Goal: Transaction & Acquisition: Purchase product/service

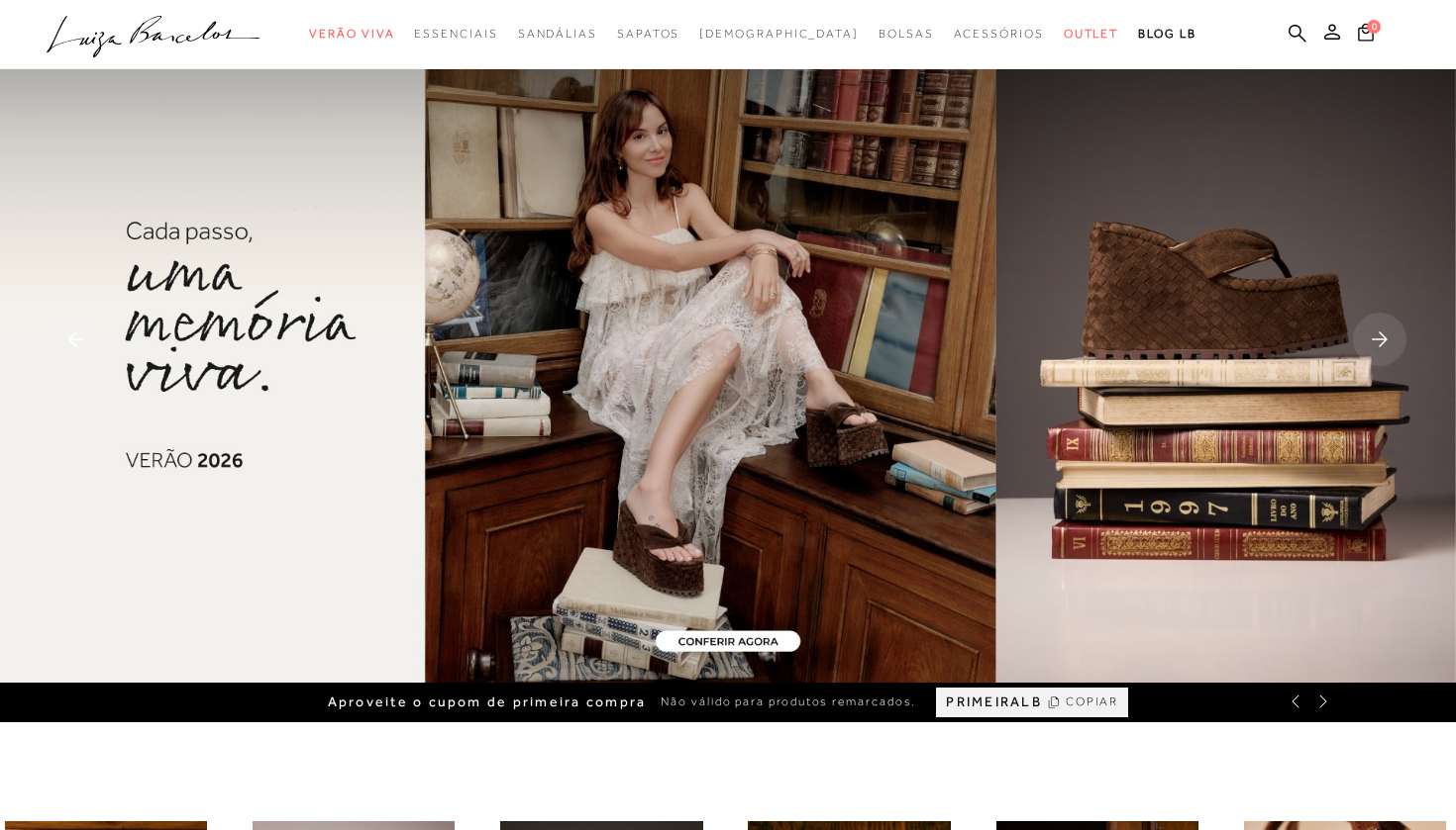
click at [1298, 27] on icon at bounding box center [1297, 33] width 18 height 18
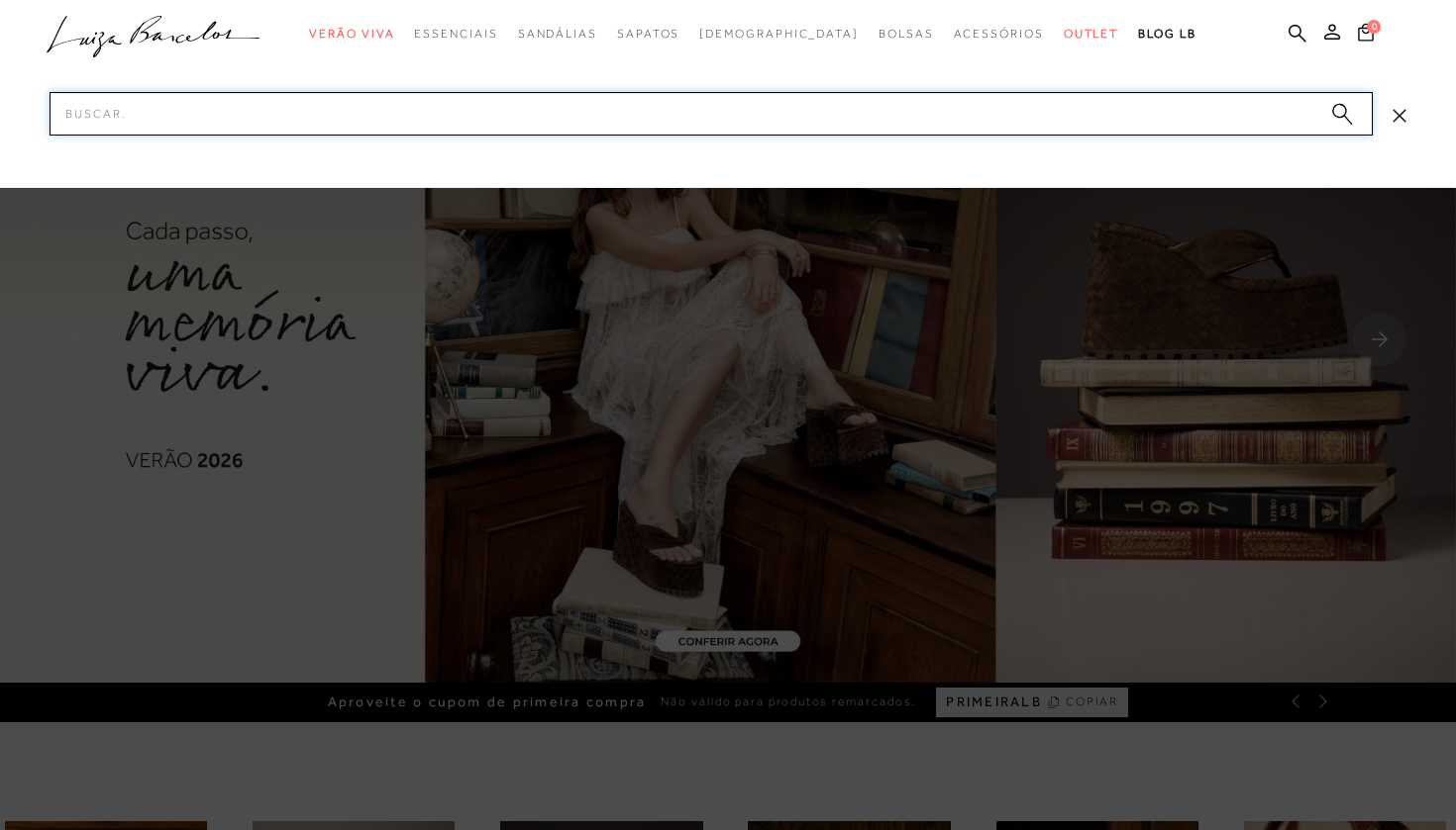
paste input "12350155"
type input "12350155"
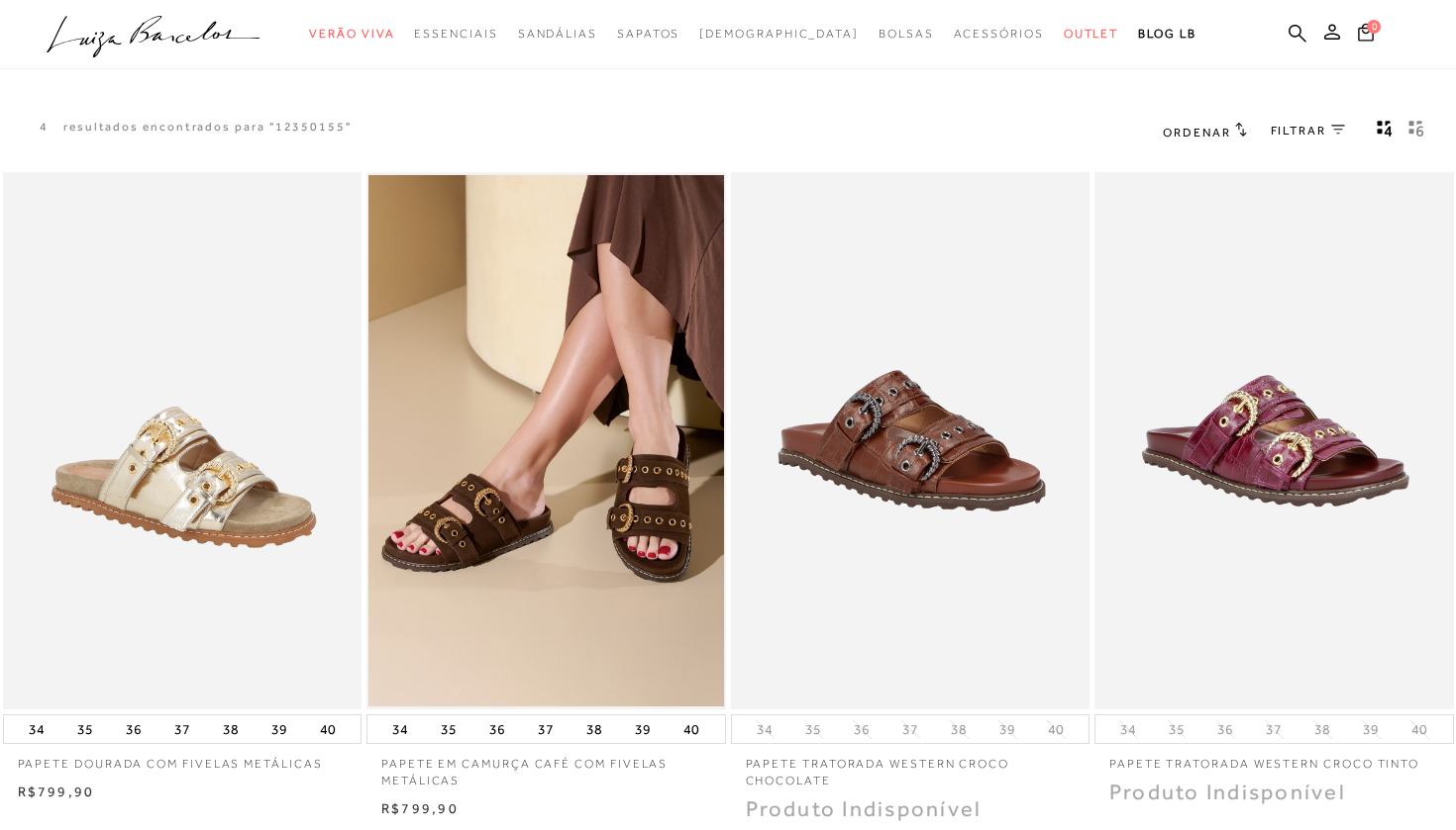
scroll to position [2, 0]
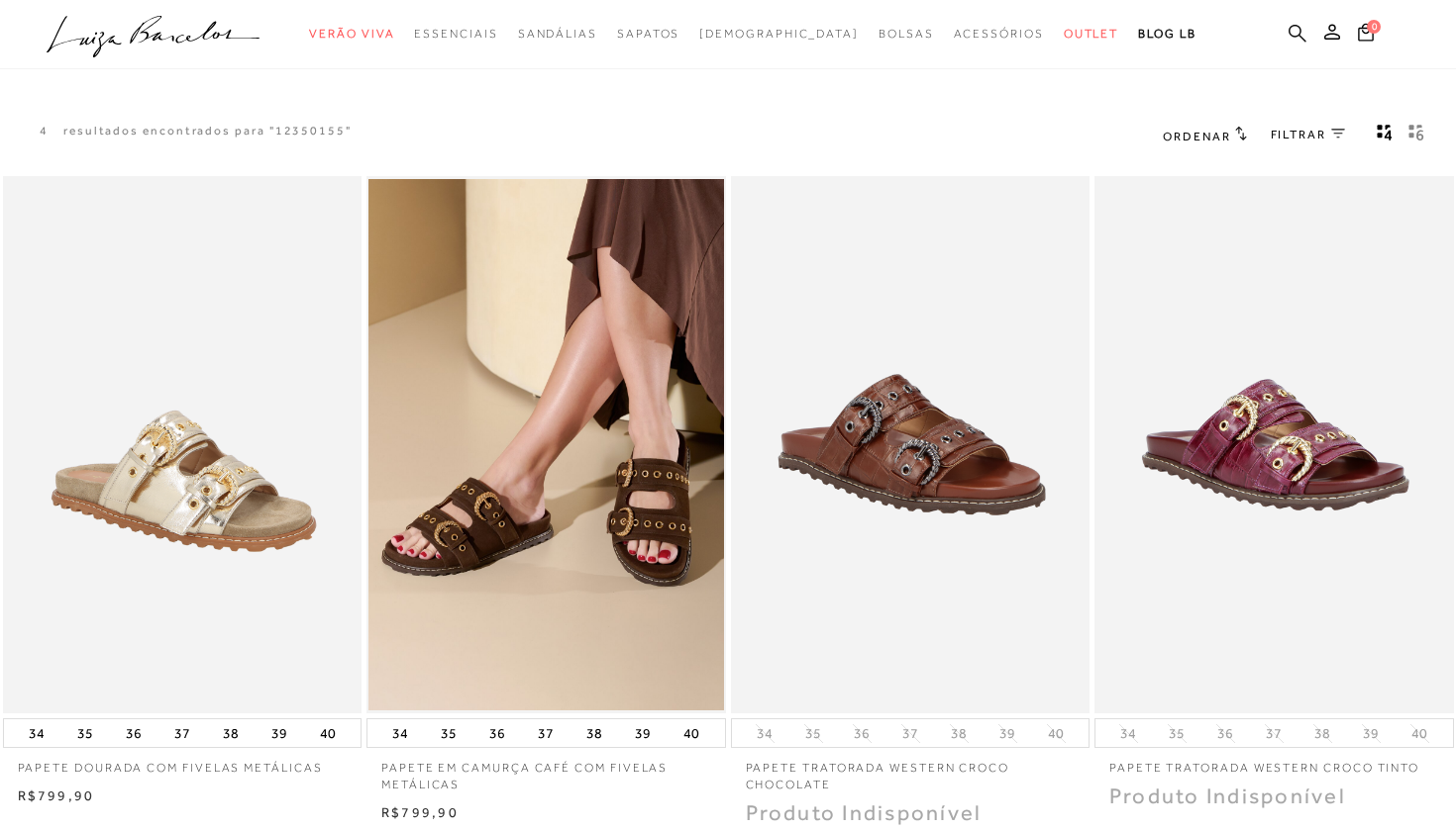
click at [1297, 36] on icon at bounding box center [1297, 33] width 18 height 18
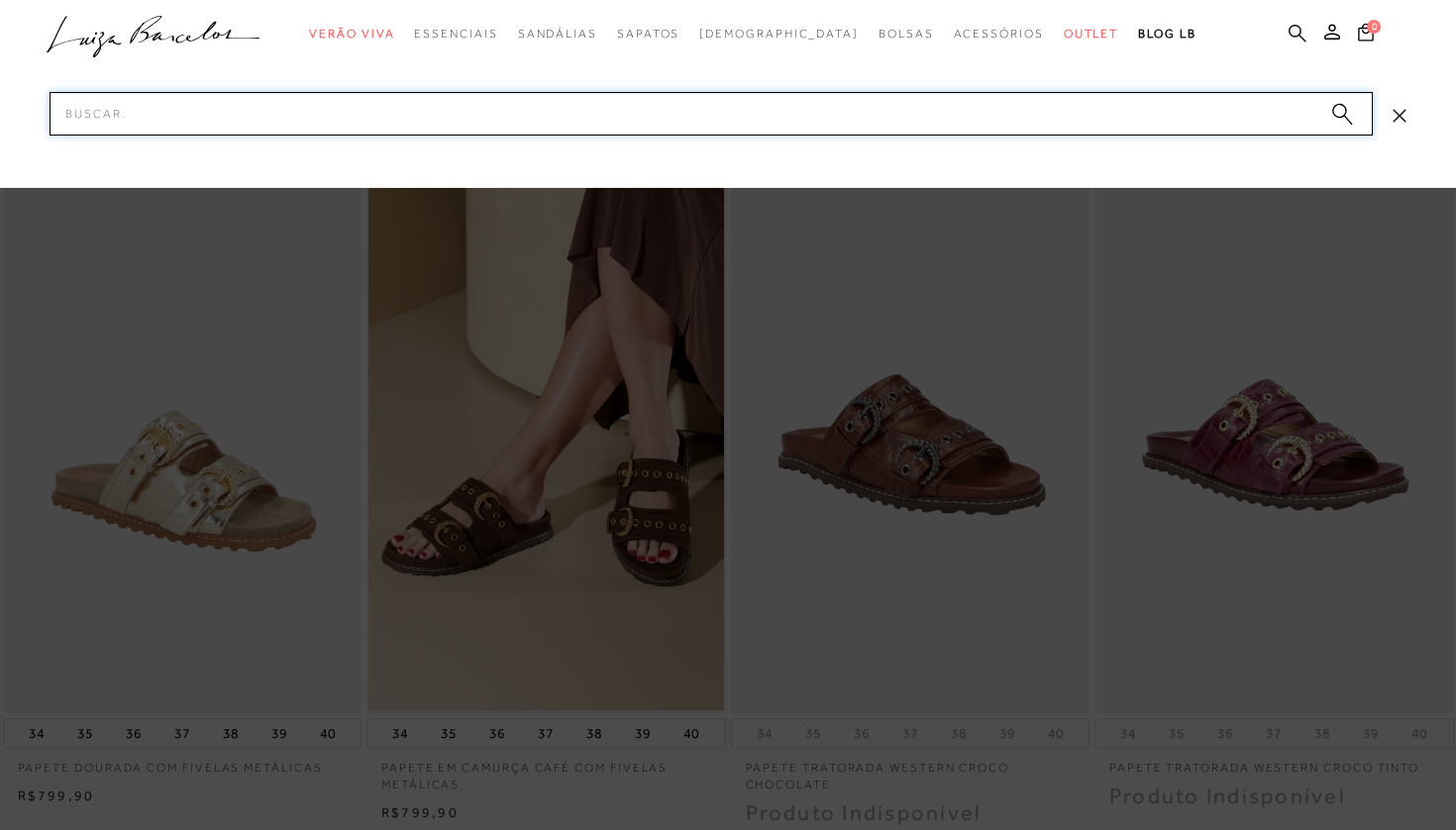
paste input "13010109"
type input "13010109"
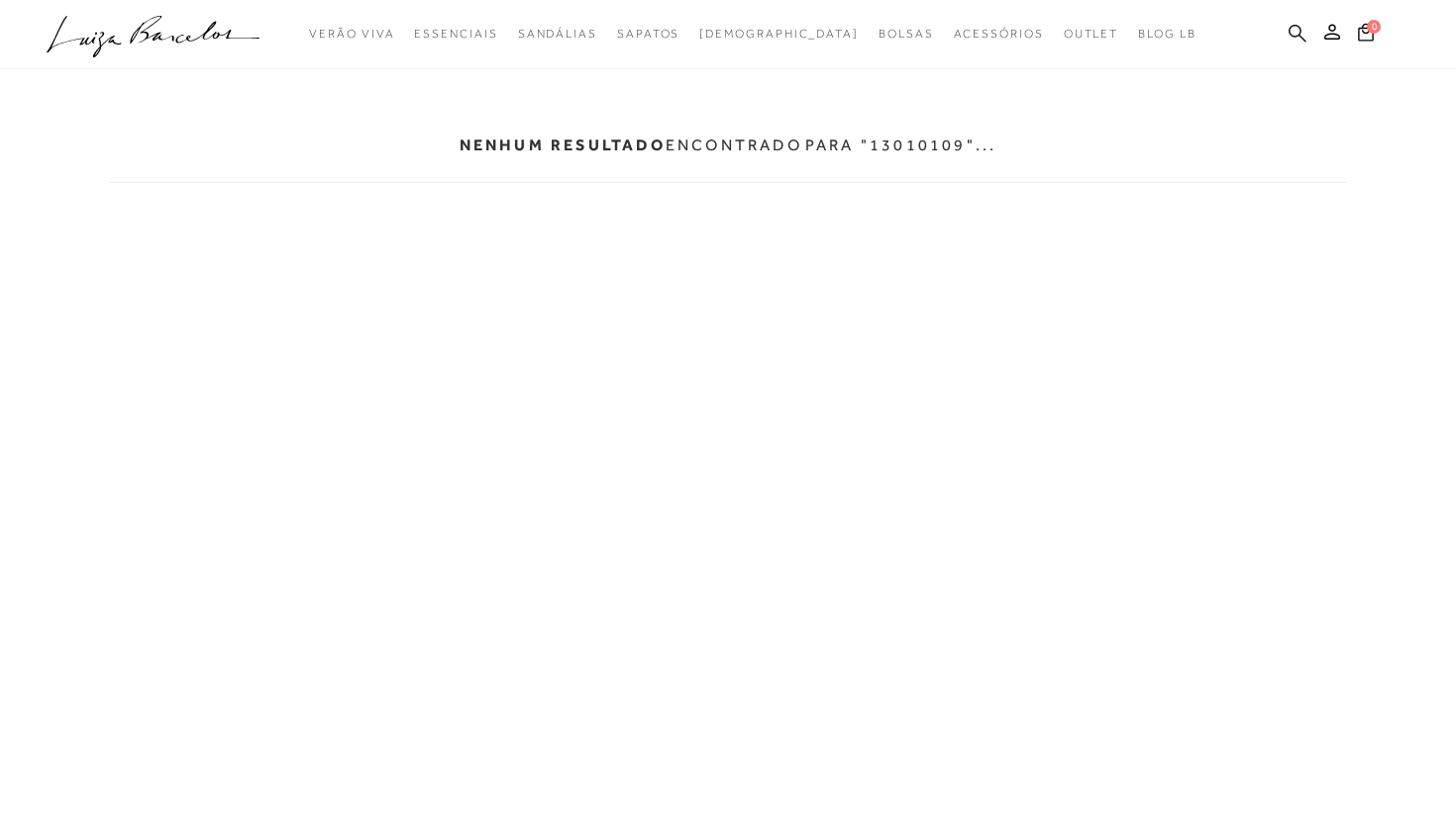
click at [1296, 31] on icon at bounding box center [1297, 33] width 18 height 19
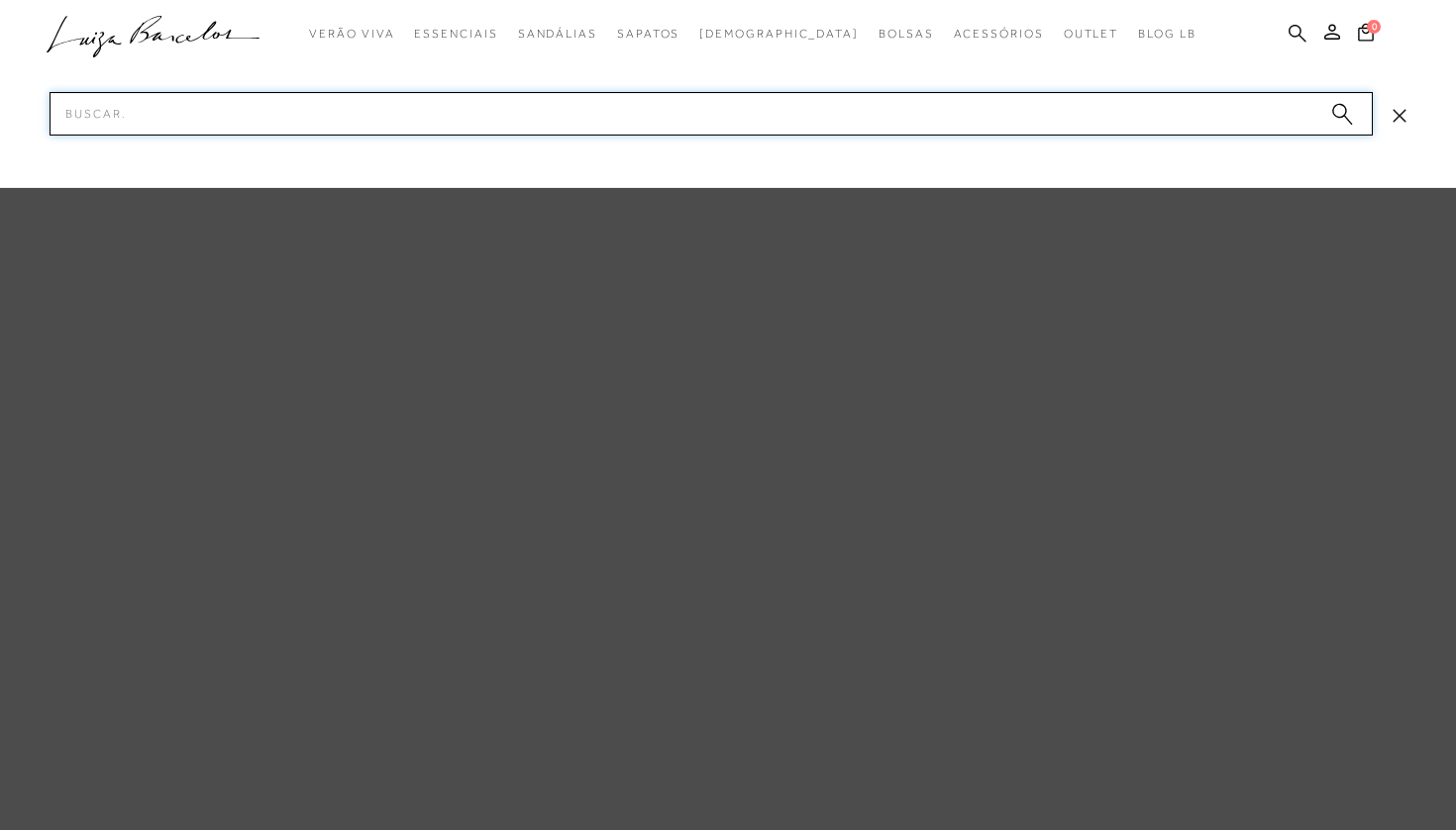
paste input "60320007"
type input "60320007"
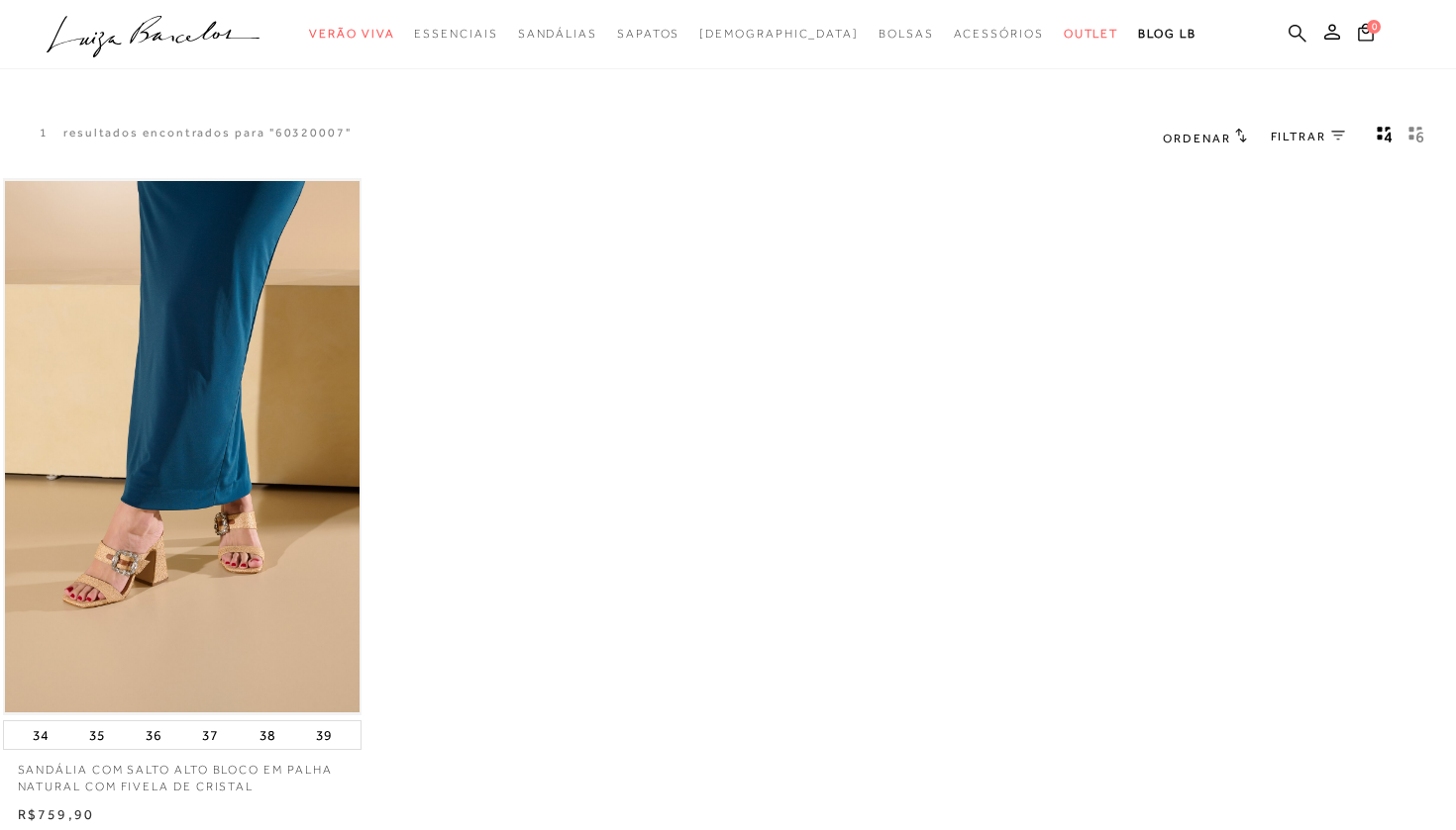
click at [1297, 35] on icon at bounding box center [1297, 33] width 18 height 18
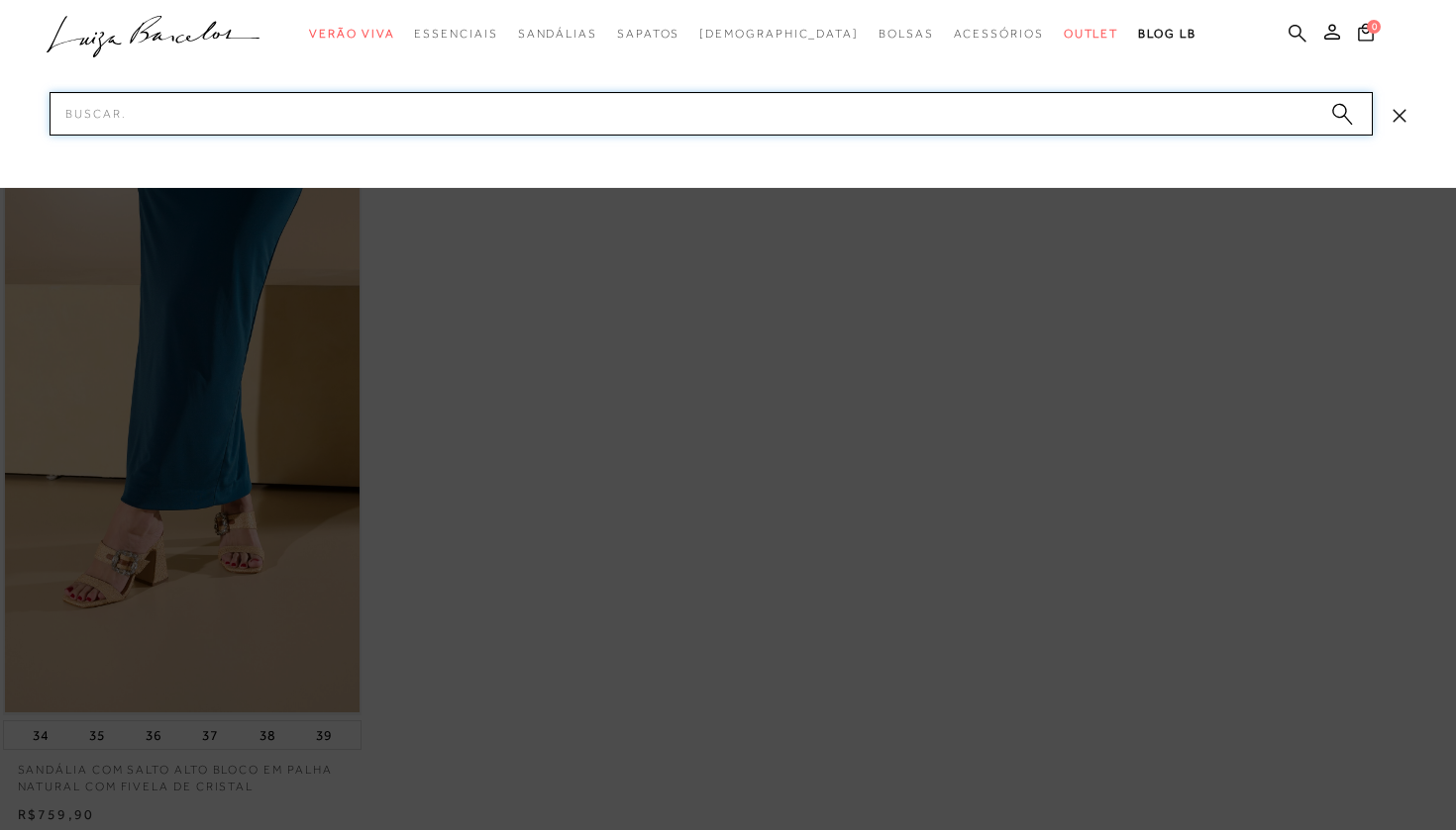
paste input "14130012"
type input "14130012"
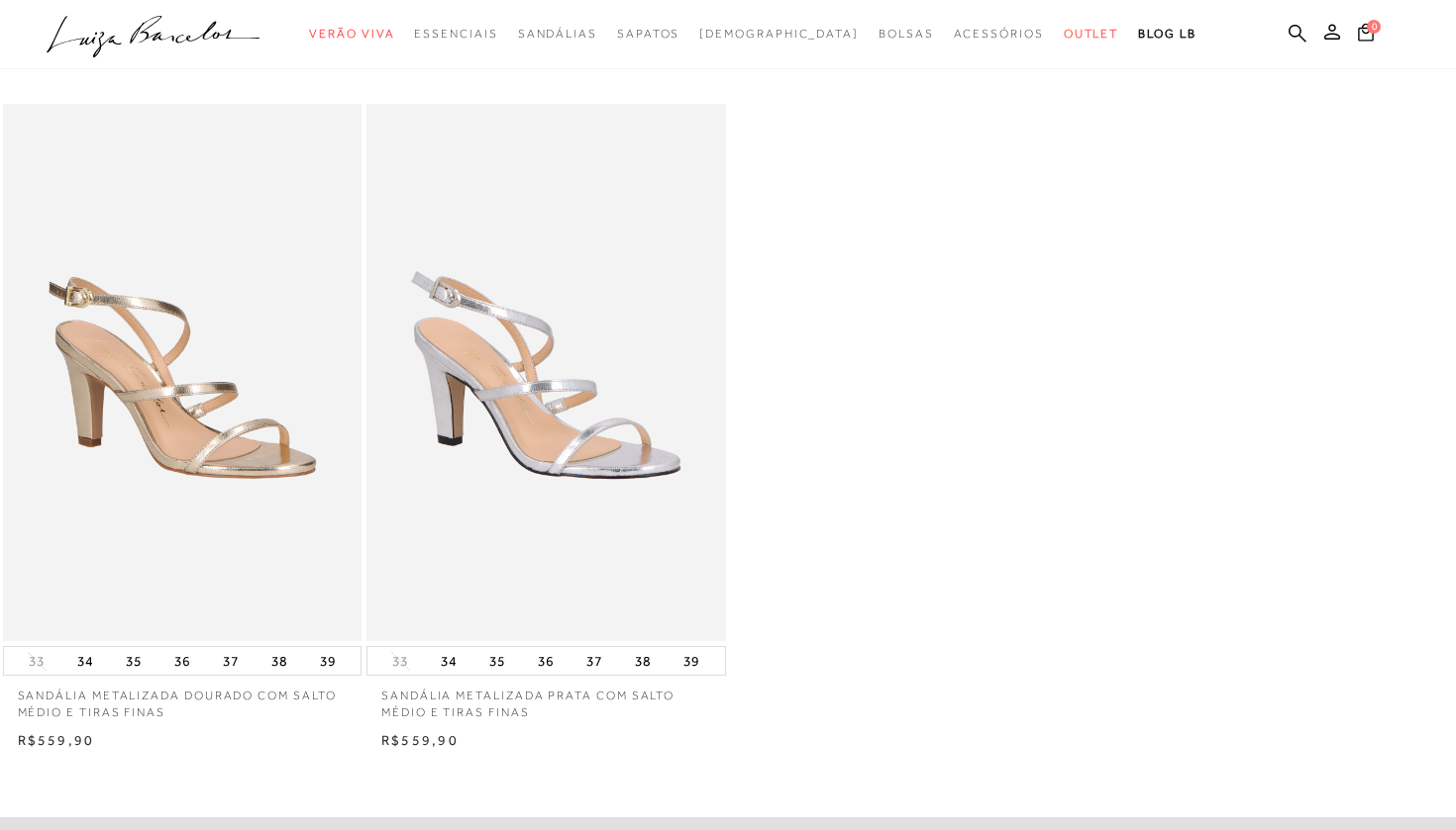
scroll to position [73, 0]
click at [1296, 32] on icon at bounding box center [1297, 33] width 18 height 19
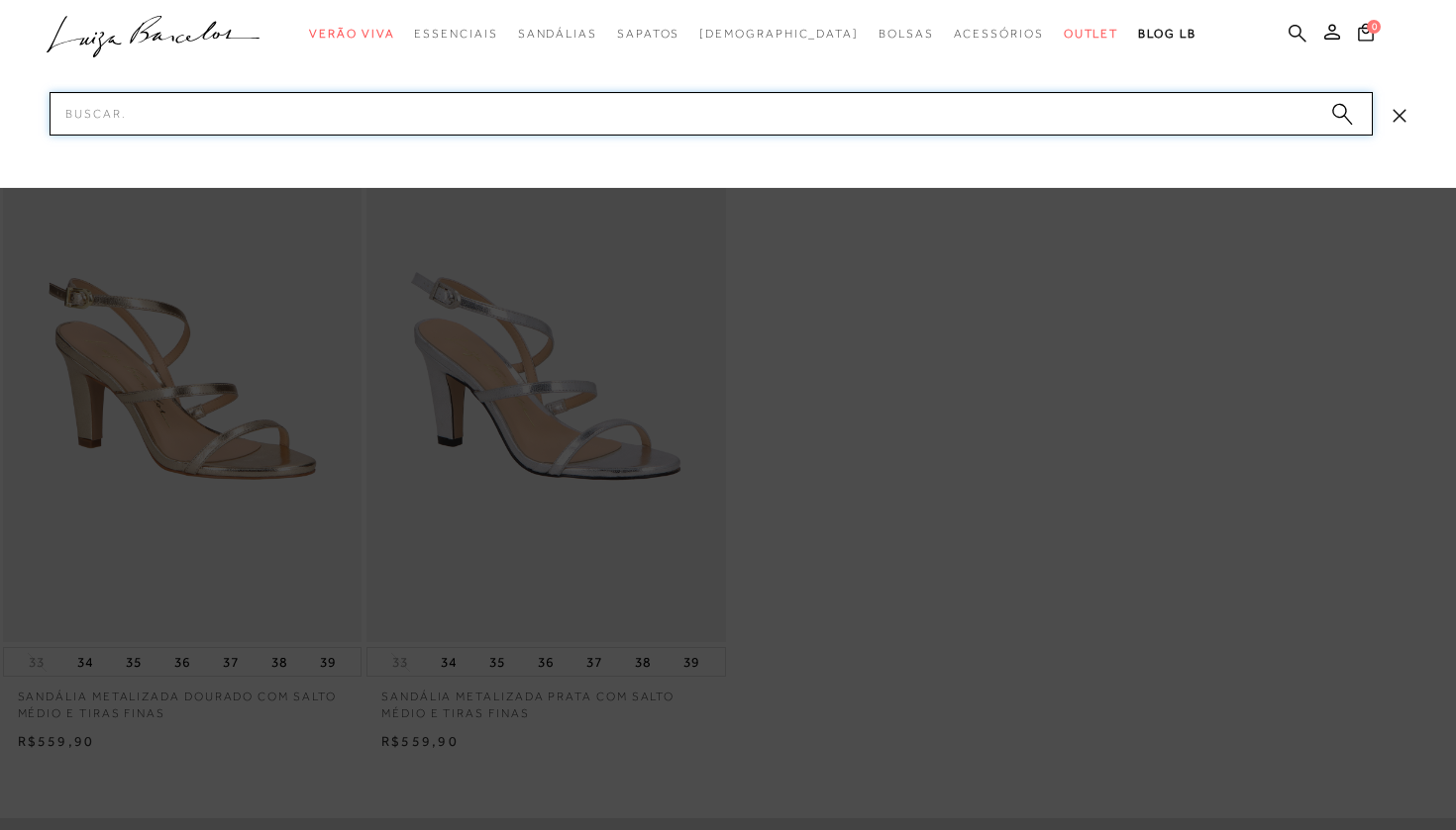
paste input "12860095"
type input "12860095"
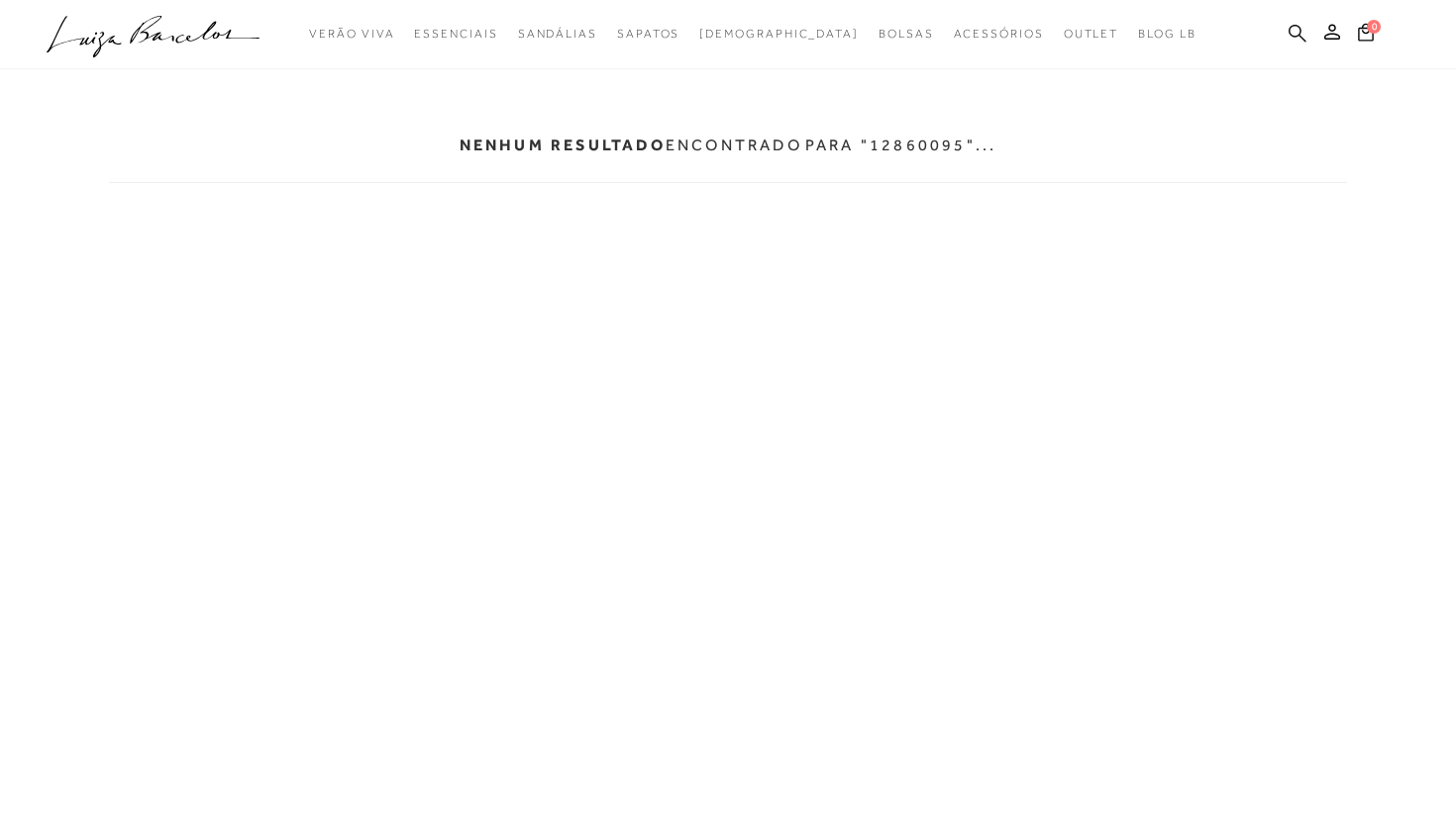
click at [1295, 35] on icon at bounding box center [1297, 33] width 18 height 19
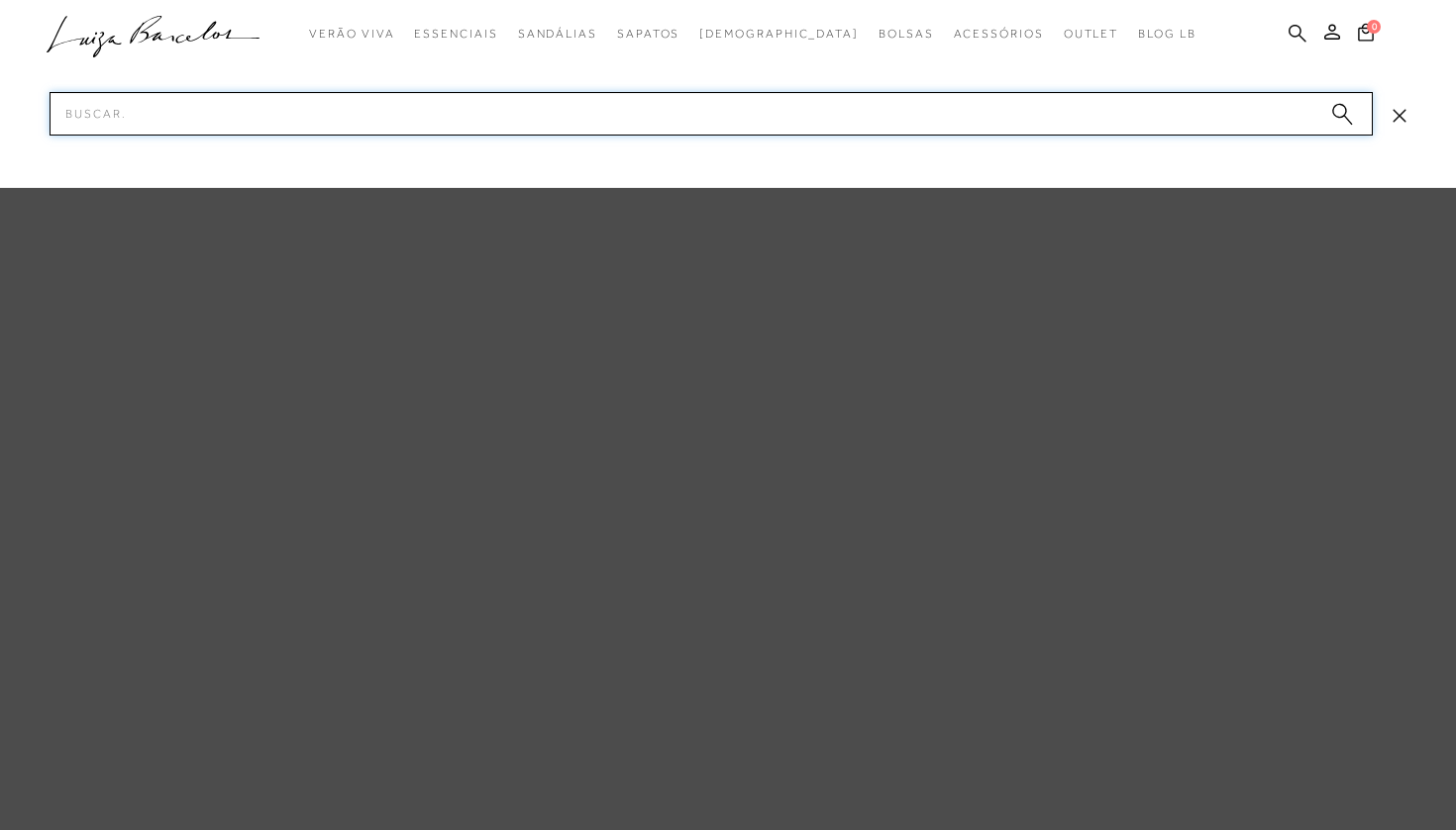
paste input "13130130"
type input "13130130"
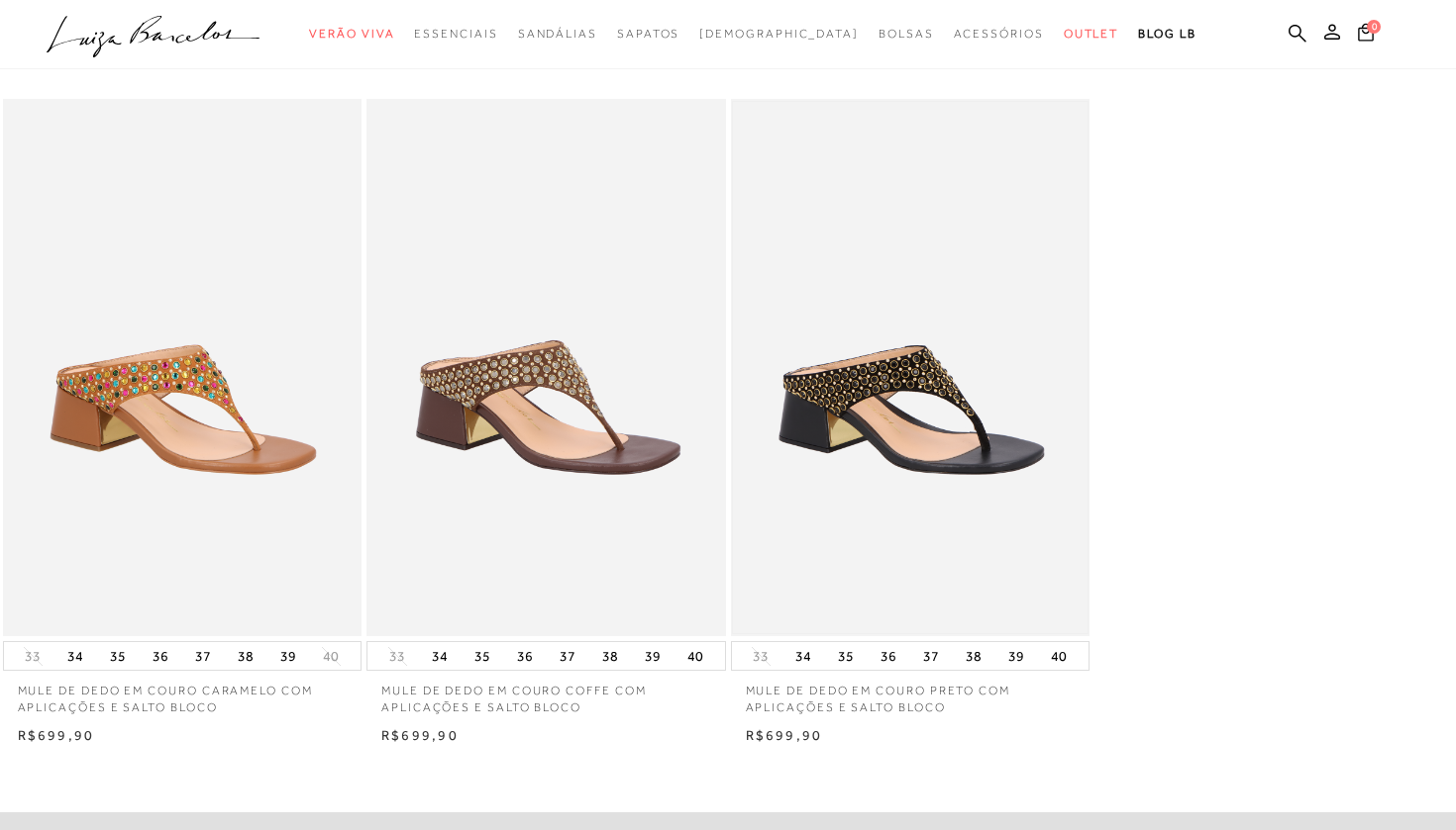
scroll to position [97, 0]
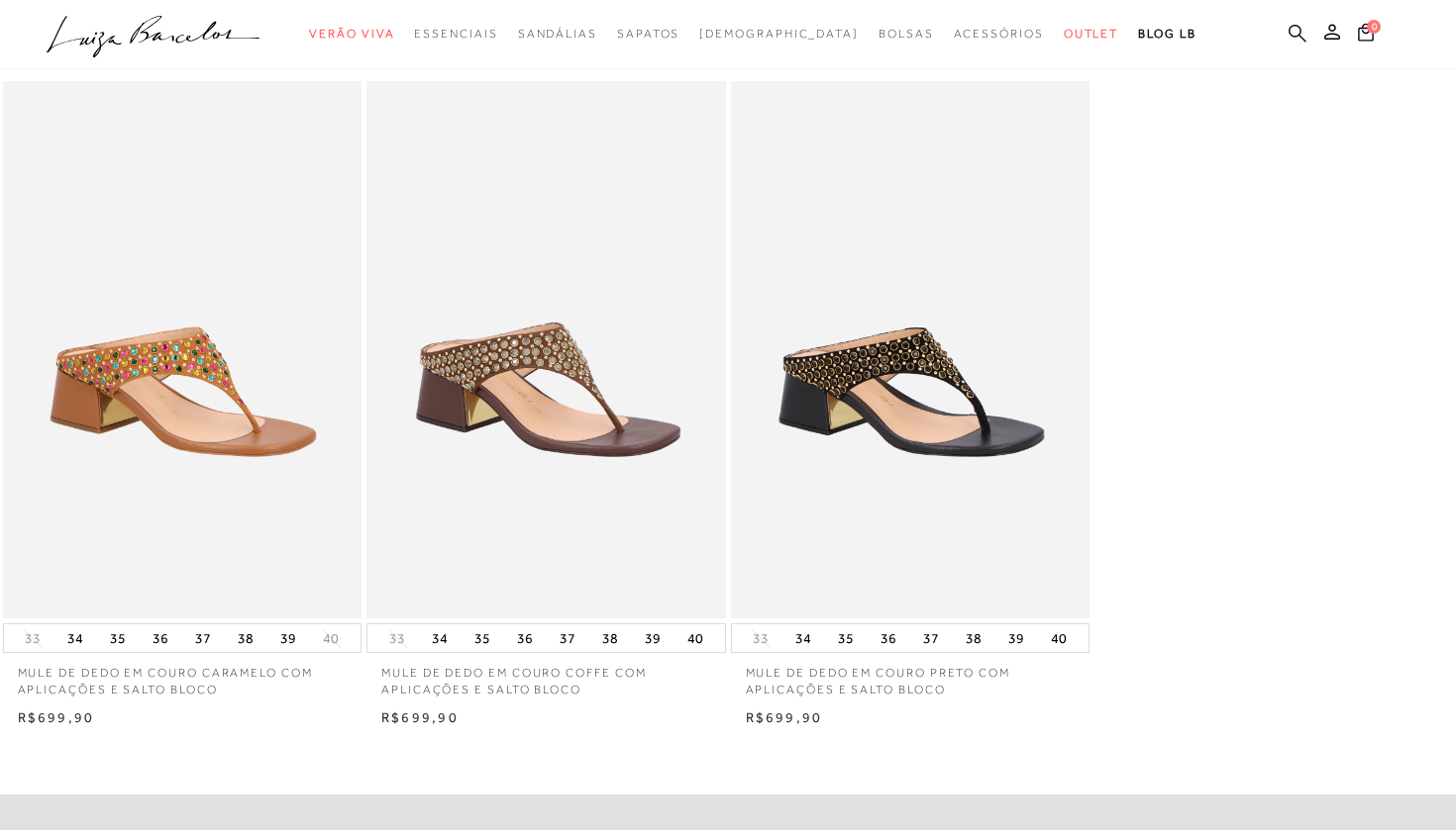
click at [1302, 24] on icon at bounding box center [1297, 33] width 18 height 19
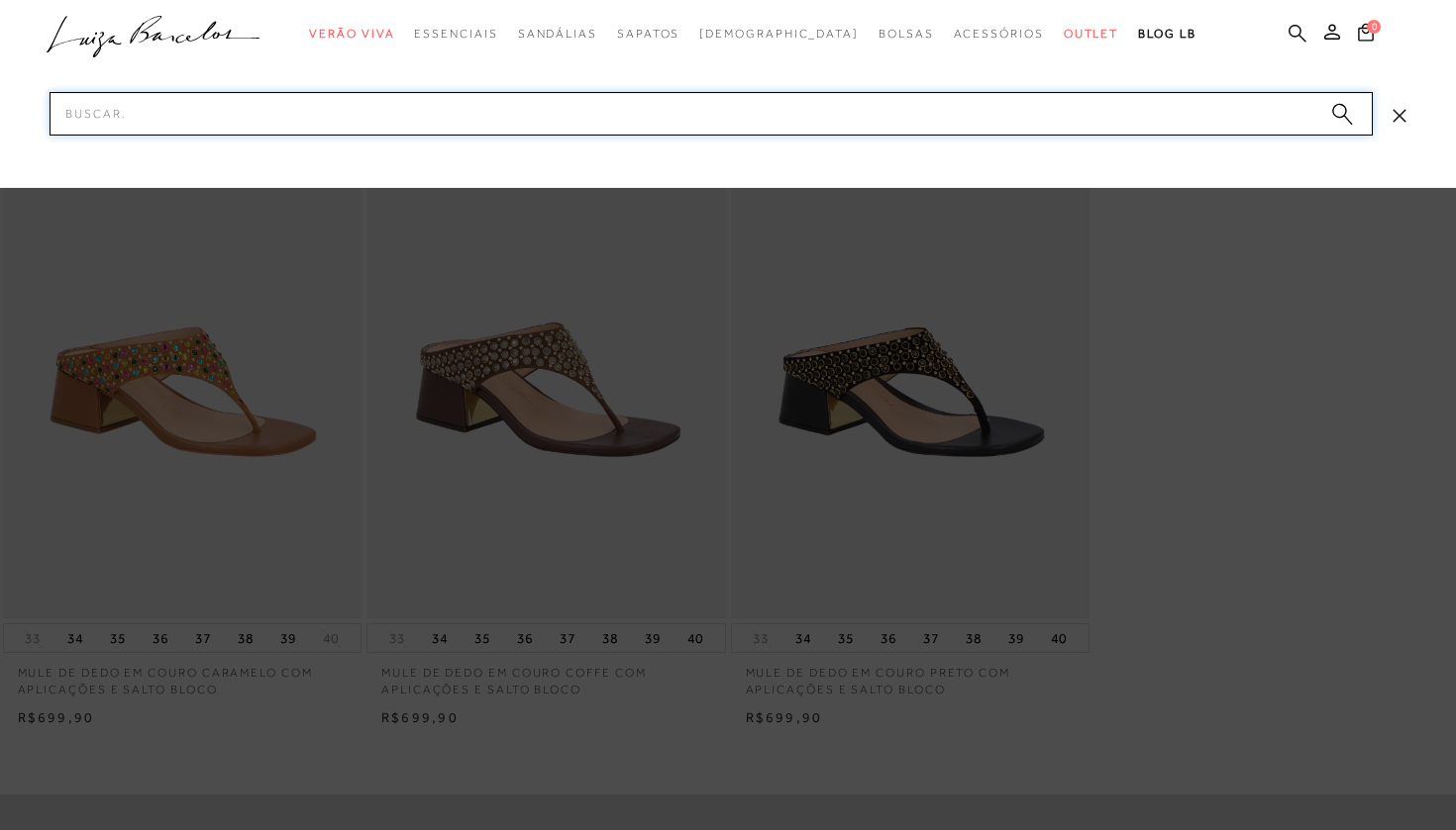
paste input "13970009"
type input "13970009"
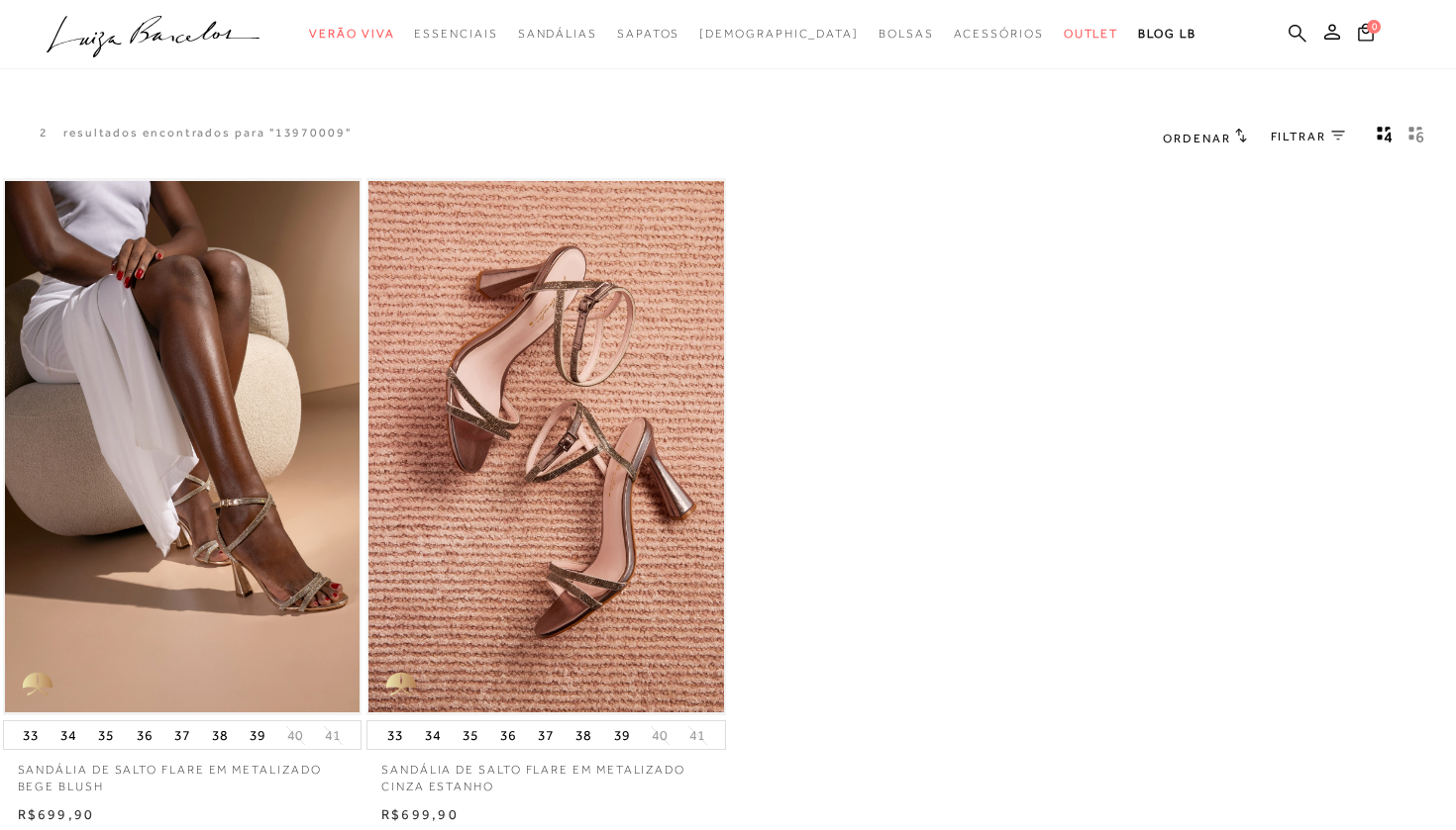
click at [1297, 35] on icon at bounding box center [1297, 33] width 18 height 18
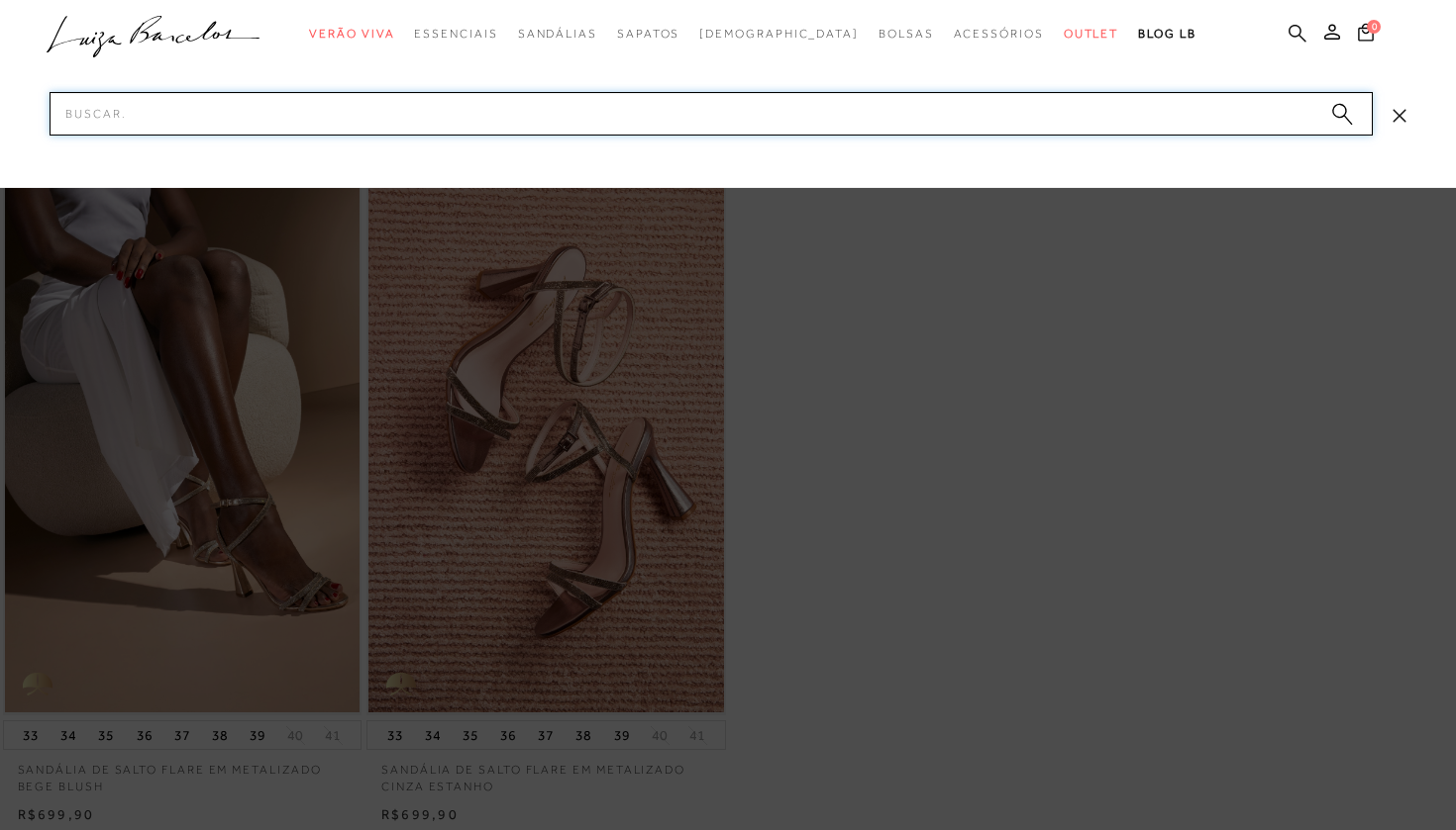
paste input "13010051"
type input "13010051"
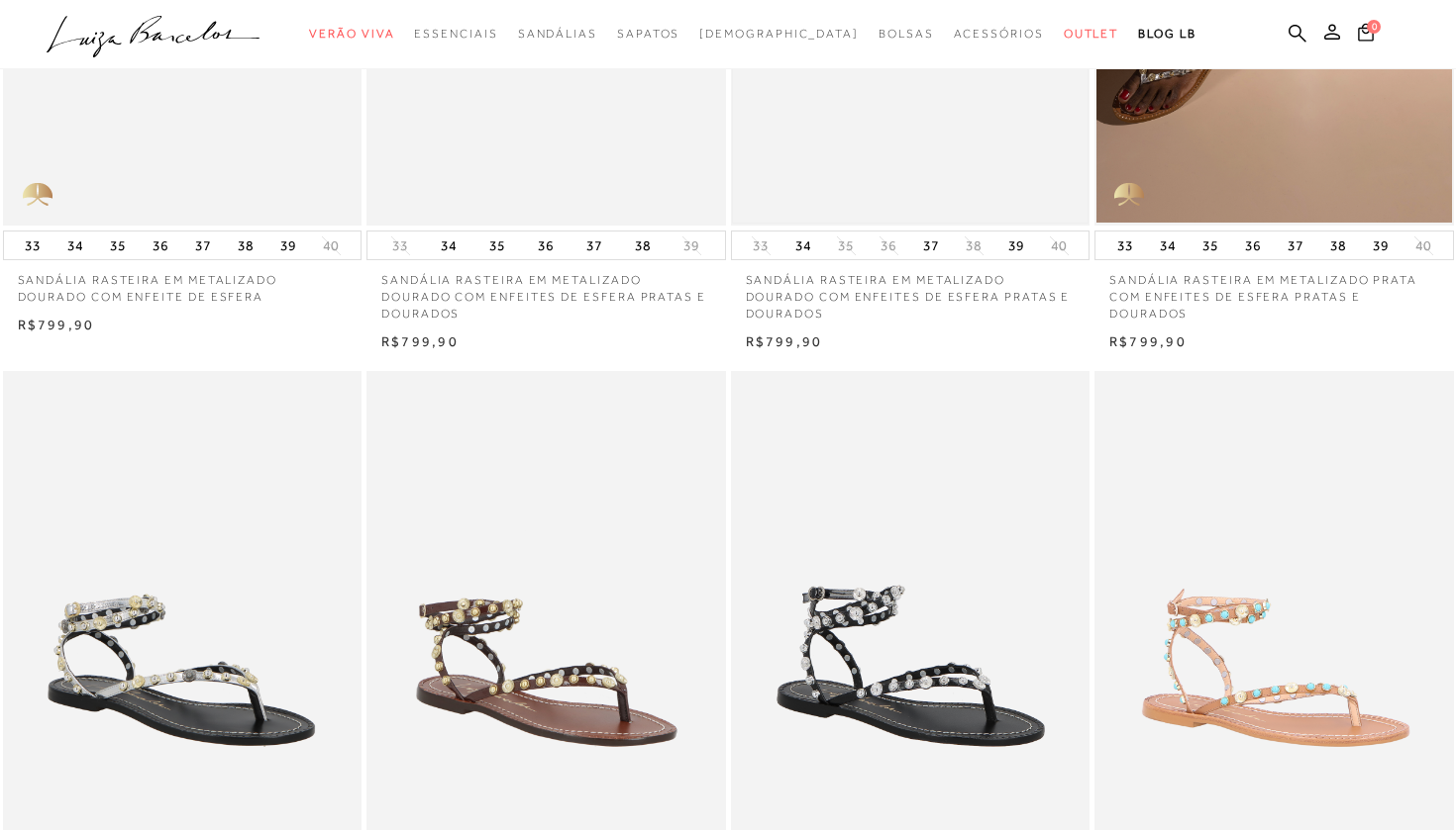
scroll to position [487, 0]
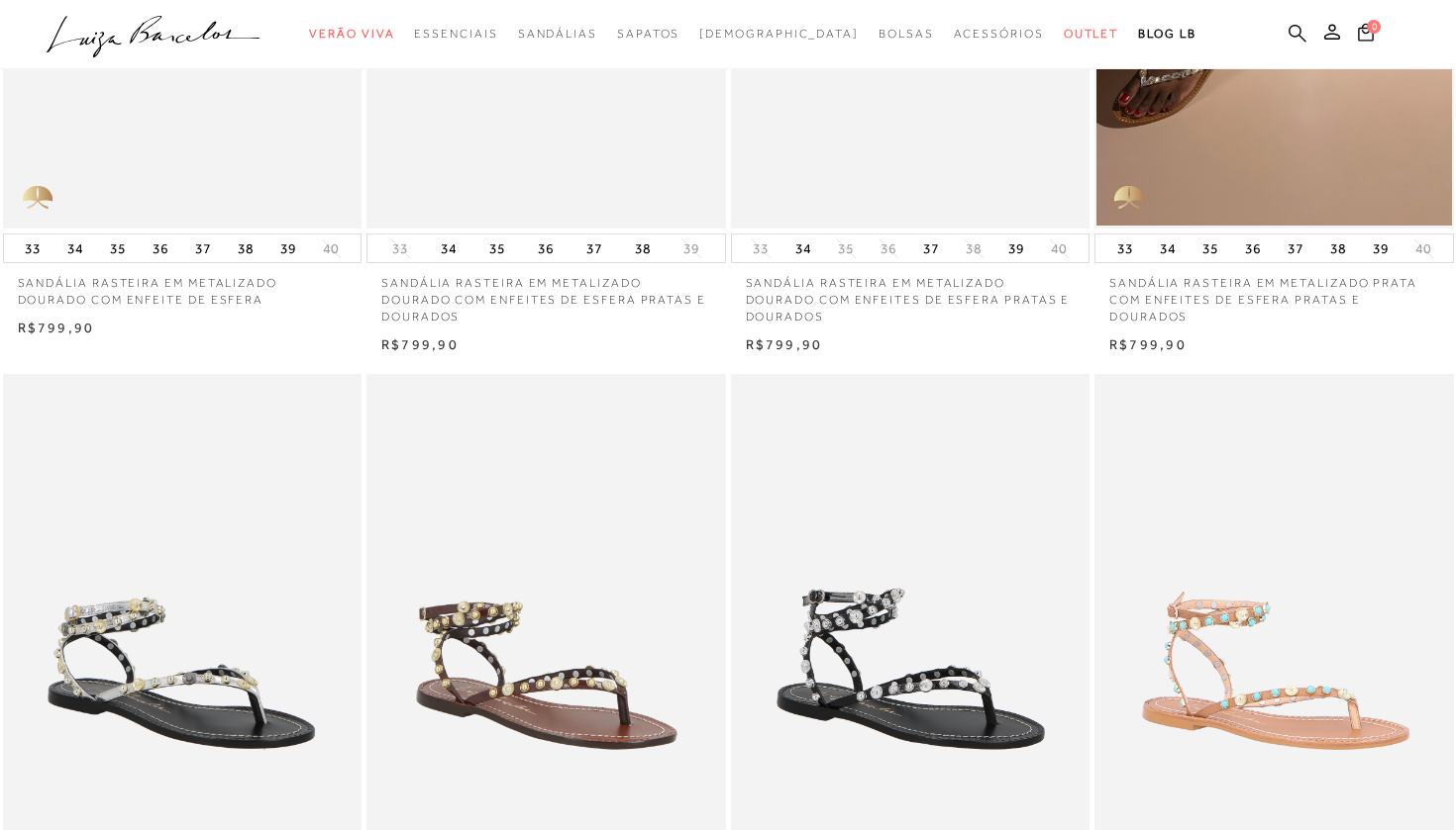
click at [1293, 38] on icon at bounding box center [1297, 33] width 18 height 19
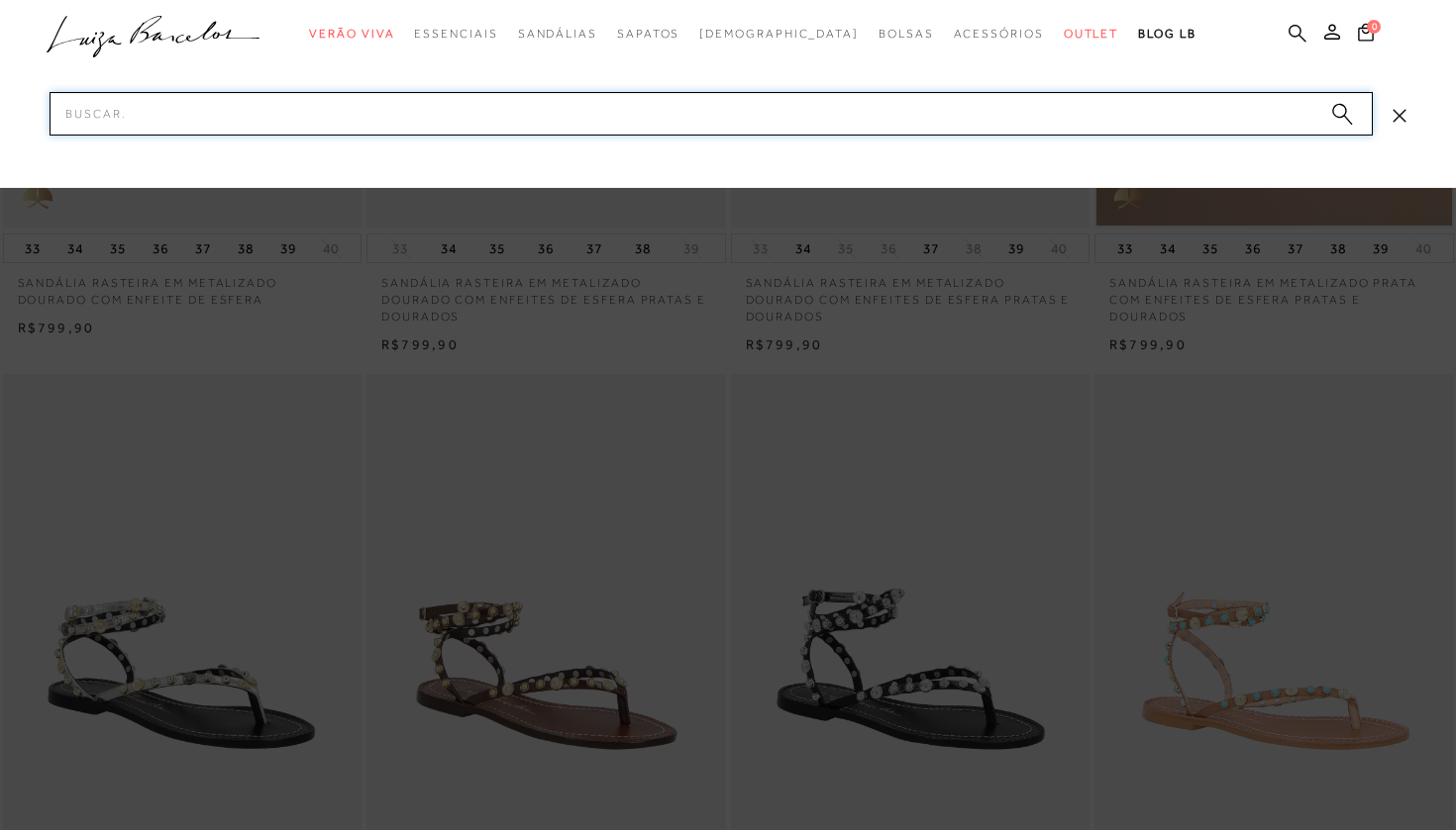
paste input "13870005"
type input "13870005"
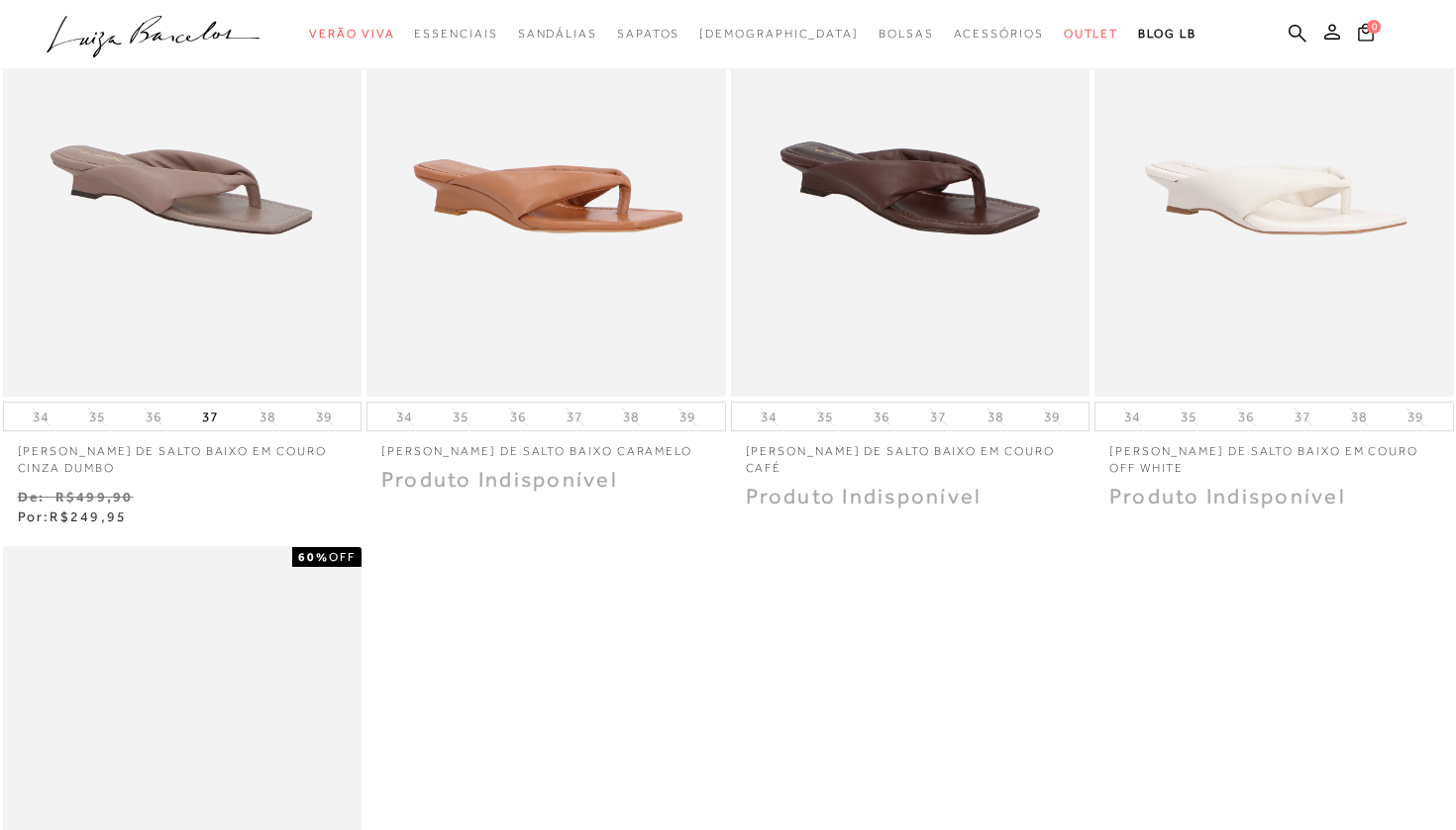
scroll to position [257, 0]
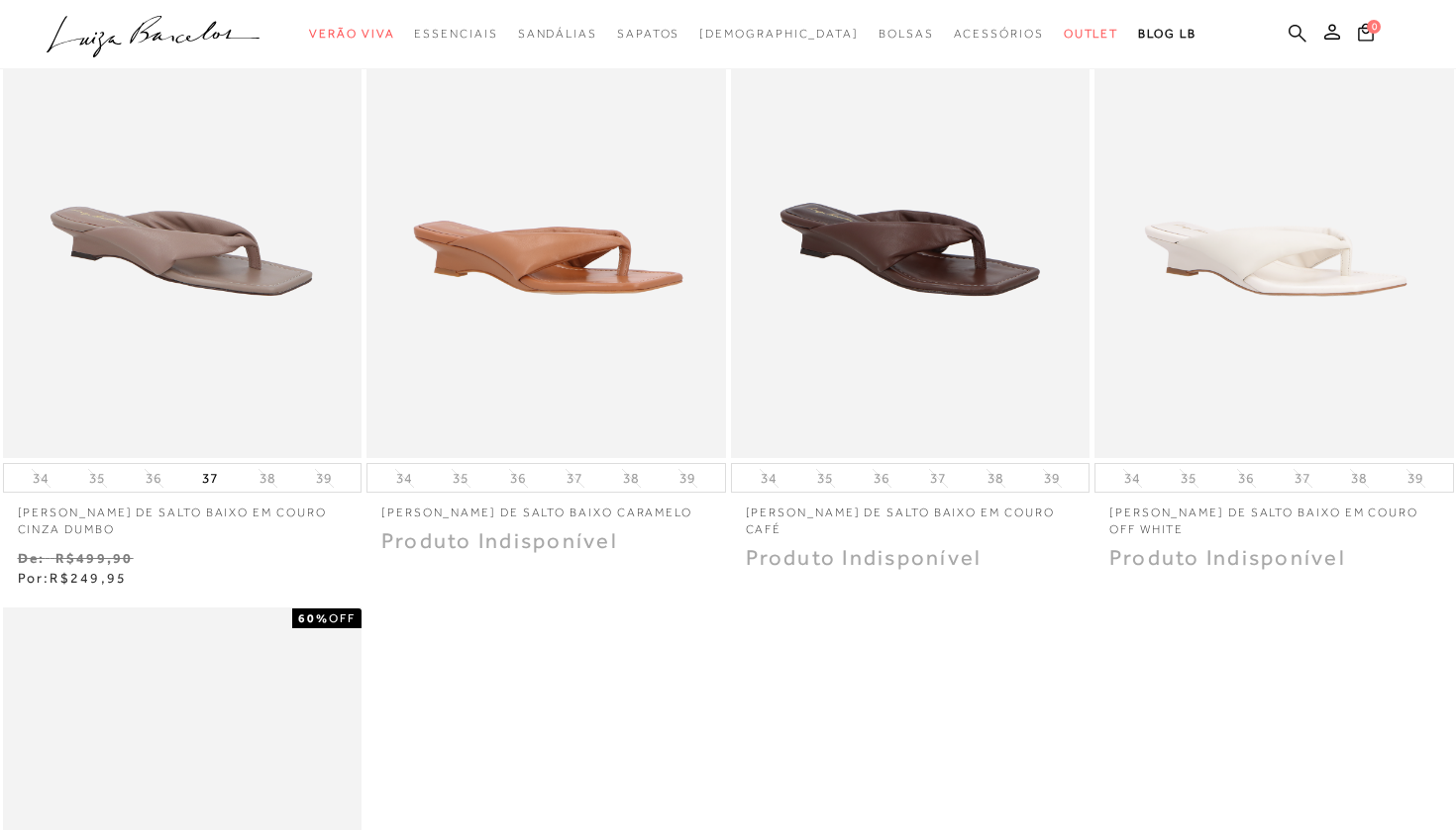
click at [1305, 29] on icon at bounding box center [1297, 33] width 18 height 19
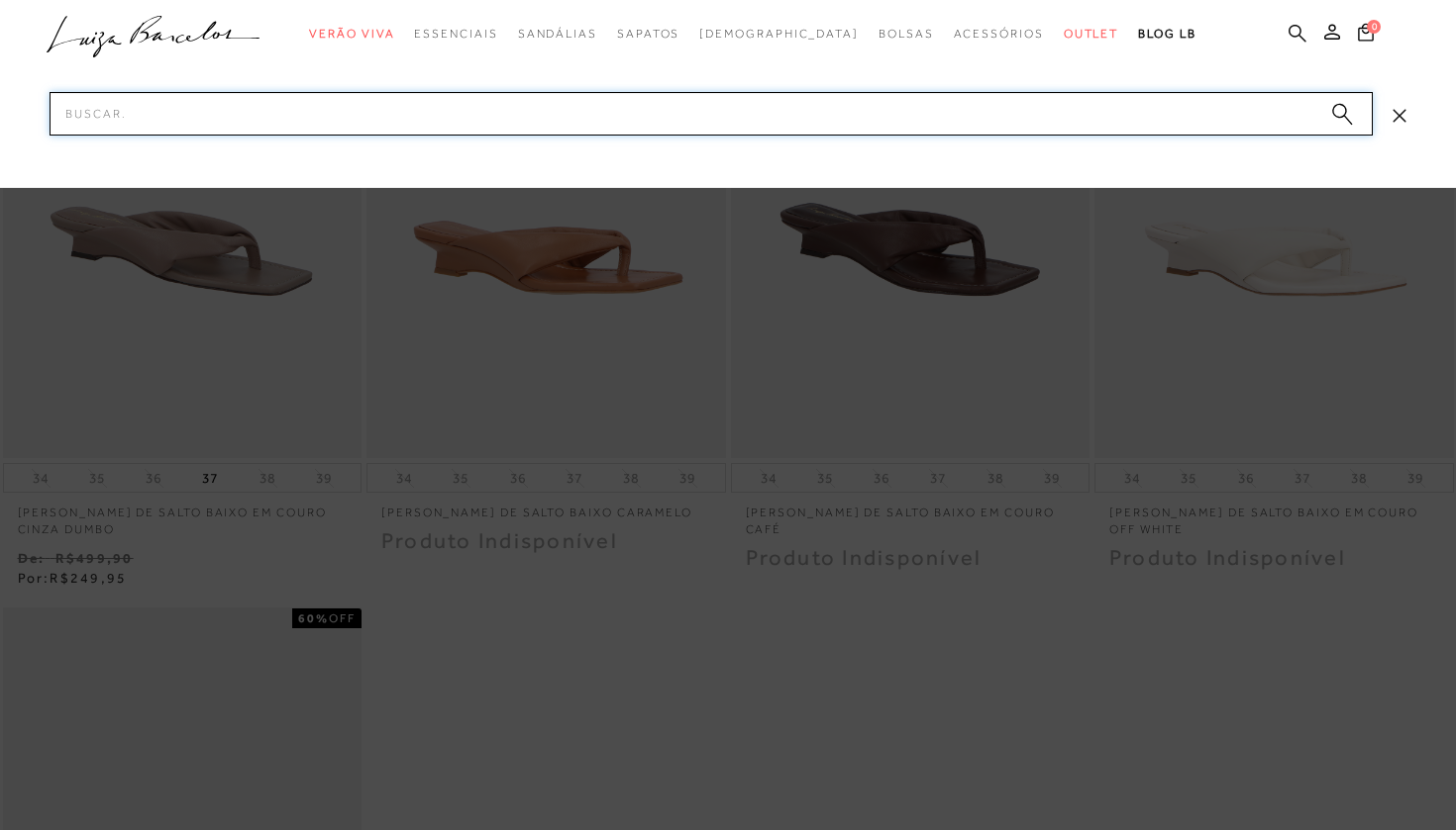
paste input "11530042"
type input "11530042"
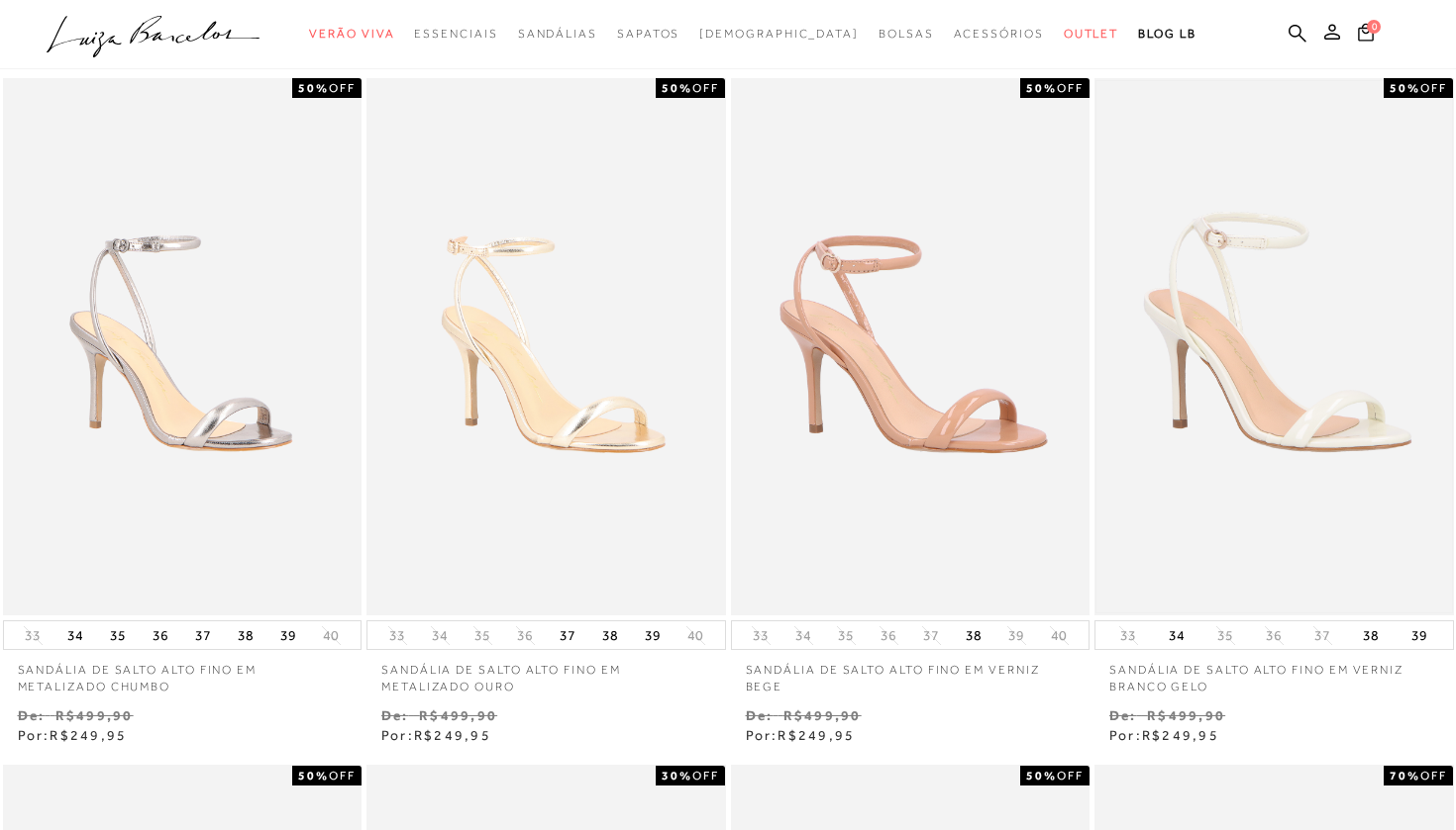
scroll to position [117, 0]
